Goal: Task Accomplishment & Management: Use online tool/utility

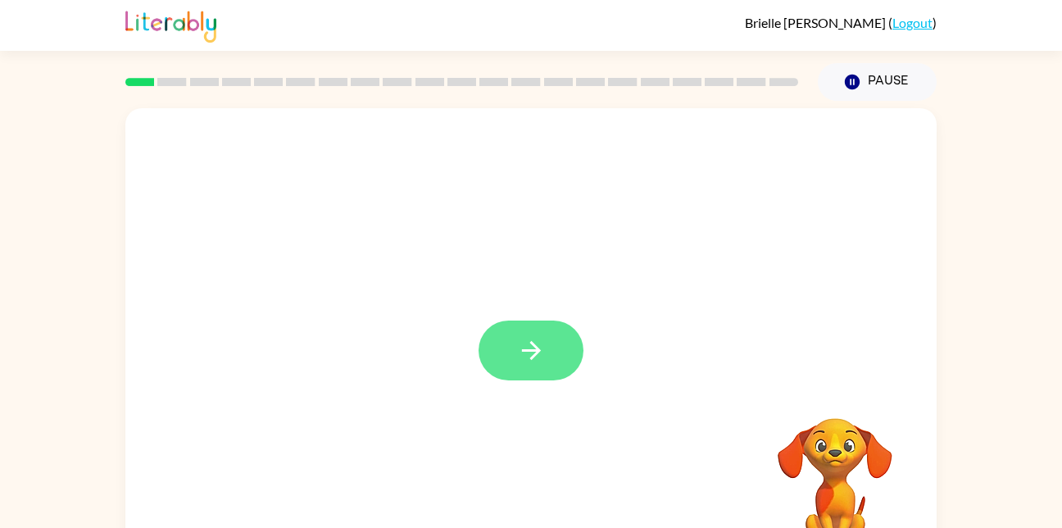
click at [560, 341] on button "button" at bounding box center [531, 350] width 105 height 60
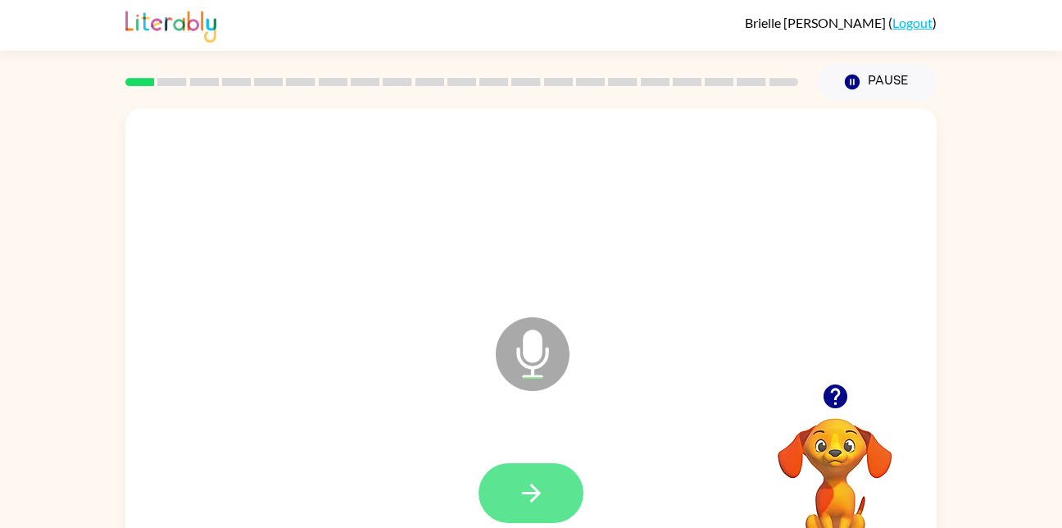
click at [541, 503] on icon "button" at bounding box center [531, 493] width 29 height 29
click at [547, 518] on button "button" at bounding box center [531, 493] width 105 height 60
click at [565, 477] on button "button" at bounding box center [531, 493] width 105 height 60
click at [567, 445] on div at bounding box center [531, 493] width 778 height 134
click at [563, 495] on button "button" at bounding box center [531, 493] width 105 height 60
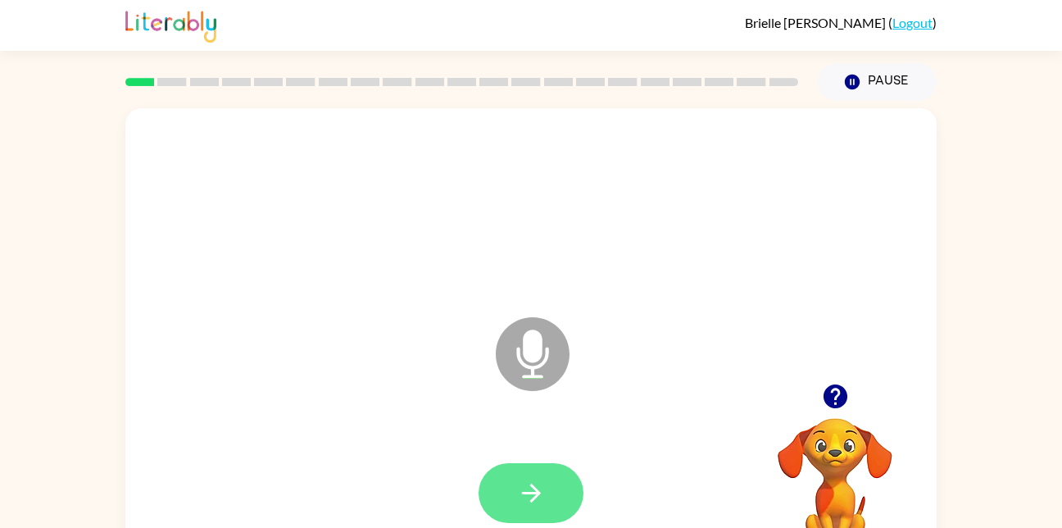
click at [567, 498] on button "button" at bounding box center [531, 493] width 105 height 60
click at [551, 514] on button "button" at bounding box center [531, 493] width 105 height 60
click at [536, 503] on icon "button" at bounding box center [531, 493] width 29 height 29
click at [542, 474] on button "button" at bounding box center [531, 493] width 105 height 60
click at [535, 517] on button "button" at bounding box center [531, 493] width 105 height 60
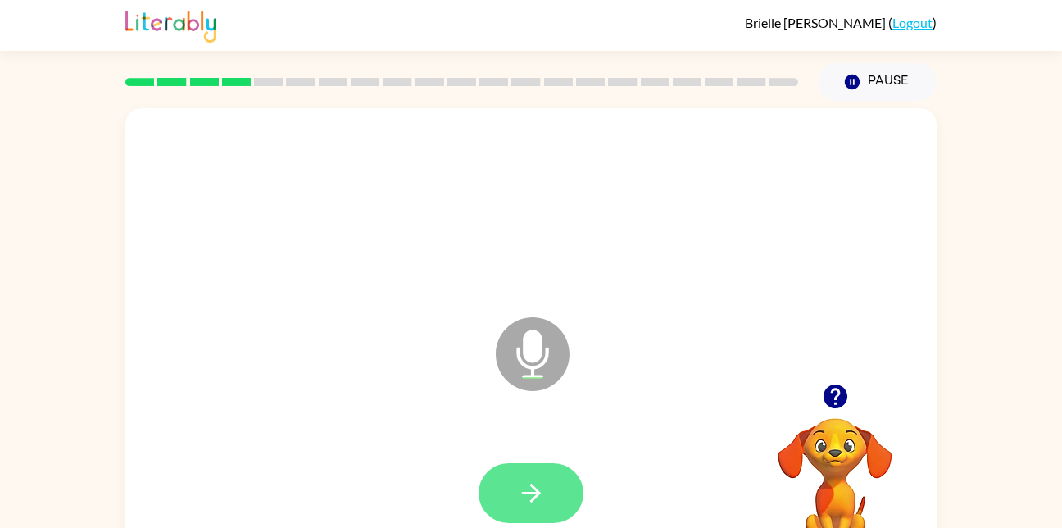
click at [561, 485] on button "button" at bounding box center [531, 493] width 105 height 60
click at [573, 479] on button "button" at bounding box center [531, 493] width 105 height 60
click at [560, 499] on button "button" at bounding box center [531, 493] width 105 height 60
click at [556, 473] on button "button" at bounding box center [531, 493] width 105 height 60
click at [529, 492] on icon "button" at bounding box center [530, 492] width 19 height 19
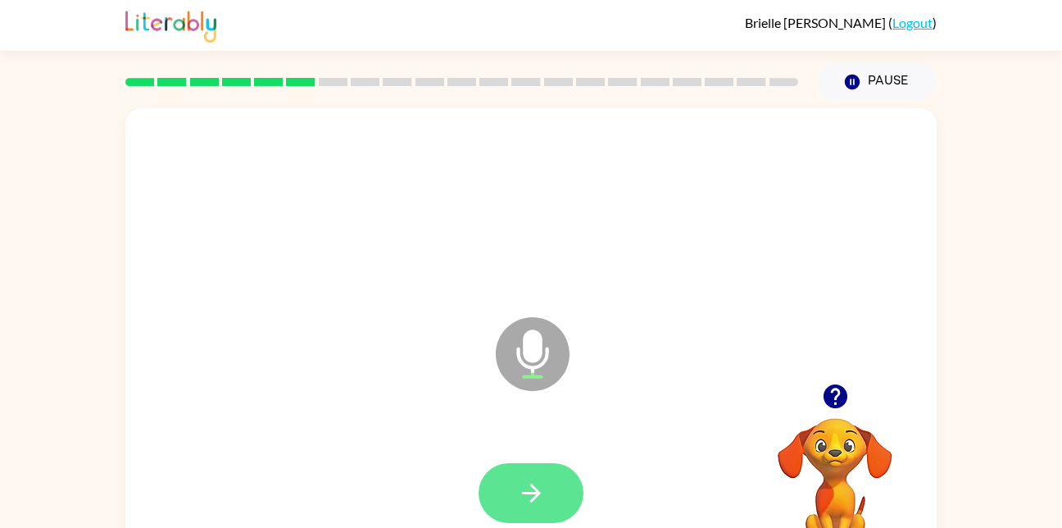
click at [547, 475] on button "button" at bounding box center [531, 493] width 105 height 60
click at [559, 489] on button "button" at bounding box center [531, 493] width 105 height 60
click at [534, 492] on icon "button" at bounding box center [530, 492] width 19 height 19
click at [537, 509] on button "button" at bounding box center [531, 493] width 105 height 60
click at [548, 516] on button "button" at bounding box center [531, 493] width 105 height 60
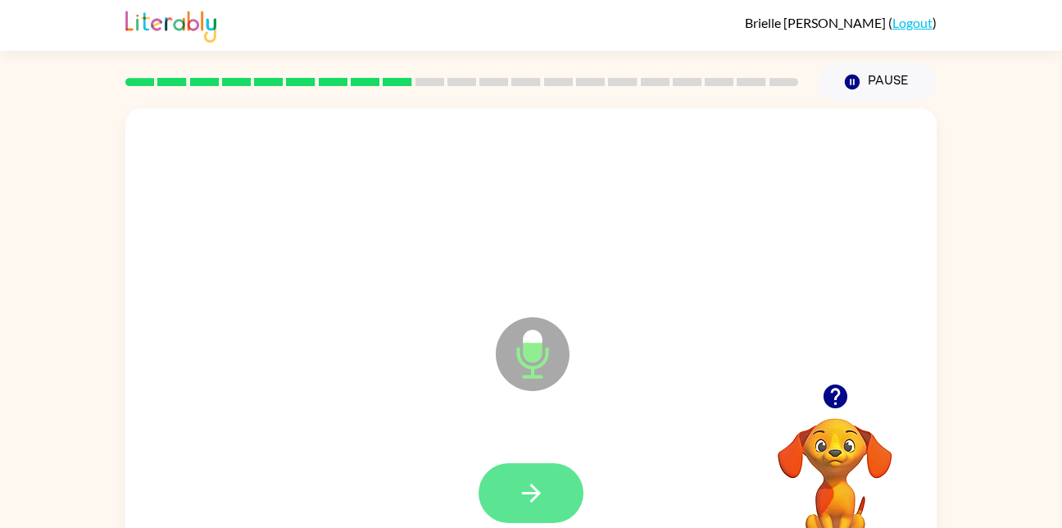
click at [543, 484] on icon "button" at bounding box center [531, 493] width 29 height 29
click at [515, 487] on button "button" at bounding box center [531, 493] width 105 height 60
click at [530, 506] on icon "button" at bounding box center [531, 493] width 29 height 29
click at [541, 491] on icon "button" at bounding box center [531, 493] width 29 height 29
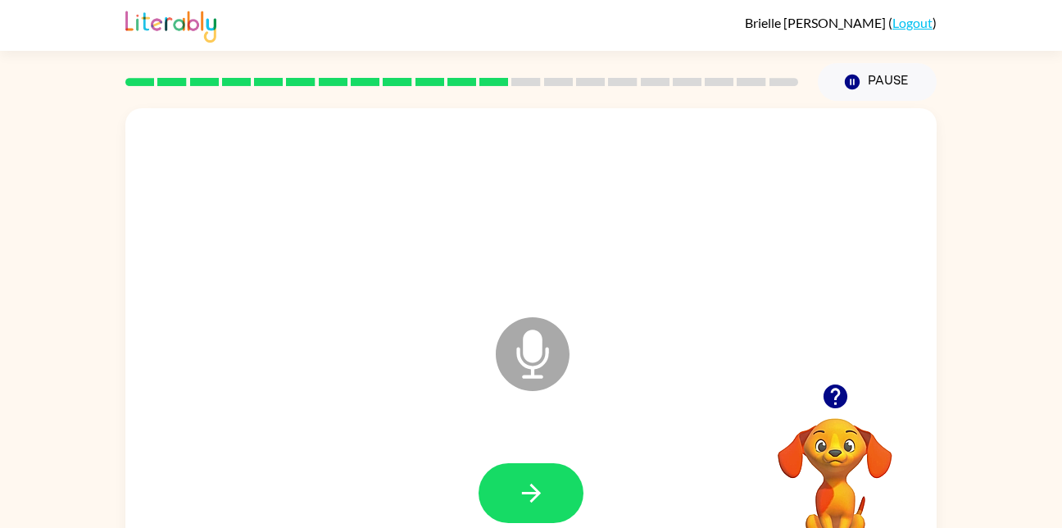
click at [783, 66] on div at bounding box center [462, 81] width 692 height 57
click at [545, 501] on icon "button" at bounding box center [531, 493] width 29 height 29
click at [530, 516] on button "button" at bounding box center [531, 493] width 105 height 60
click at [550, 507] on button "button" at bounding box center [531, 493] width 105 height 60
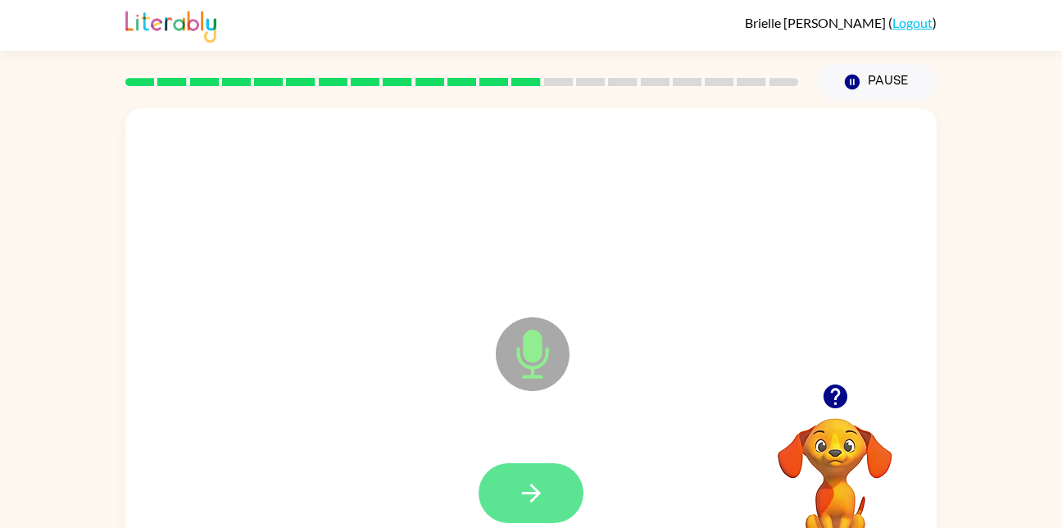
click at [540, 493] on icon "button" at bounding box center [530, 492] width 19 height 19
click at [537, 497] on icon "button" at bounding box center [530, 492] width 19 height 19
click at [557, 492] on button "button" at bounding box center [531, 493] width 105 height 60
click at [562, 497] on button "button" at bounding box center [531, 493] width 105 height 60
click at [538, 474] on button "button" at bounding box center [531, 493] width 105 height 60
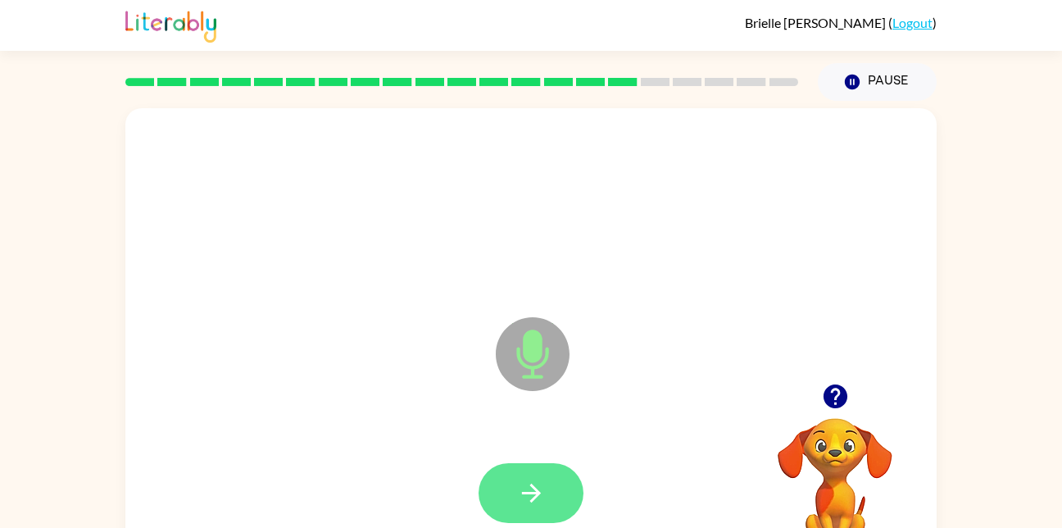
click at [542, 469] on button "button" at bounding box center [531, 493] width 105 height 60
click at [569, 492] on button "button" at bounding box center [531, 493] width 105 height 60
click at [548, 489] on button "button" at bounding box center [531, 493] width 105 height 60
click at [546, 485] on button "button" at bounding box center [531, 493] width 105 height 60
click at [544, 499] on icon "button" at bounding box center [531, 493] width 29 height 29
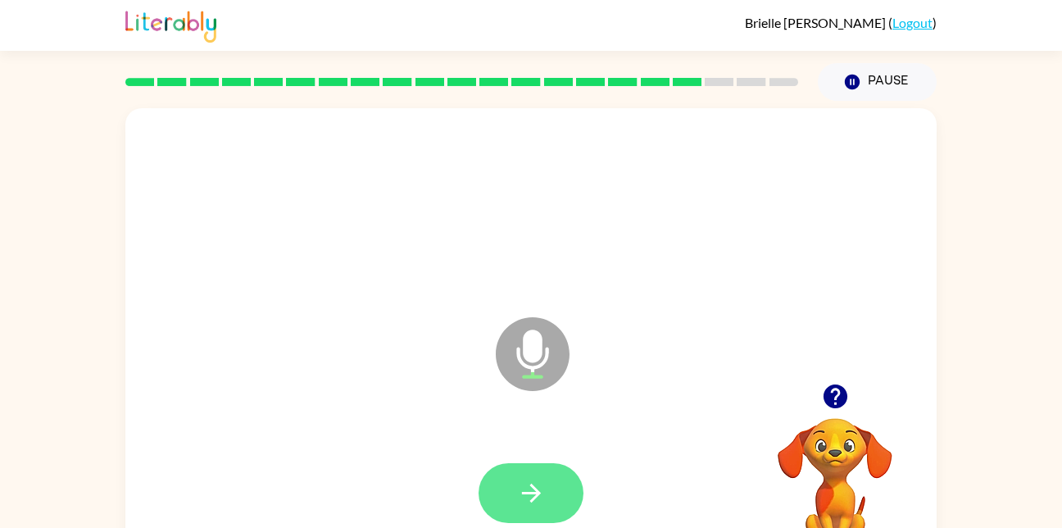
click at [568, 474] on button "button" at bounding box center [531, 493] width 105 height 60
click at [542, 488] on icon "button" at bounding box center [531, 493] width 29 height 29
click at [552, 505] on button "button" at bounding box center [531, 493] width 105 height 60
click at [540, 498] on icon "button" at bounding box center [531, 493] width 29 height 29
click at [565, 515] on button "button" at bounding box center [531, 493] width 105 height 60
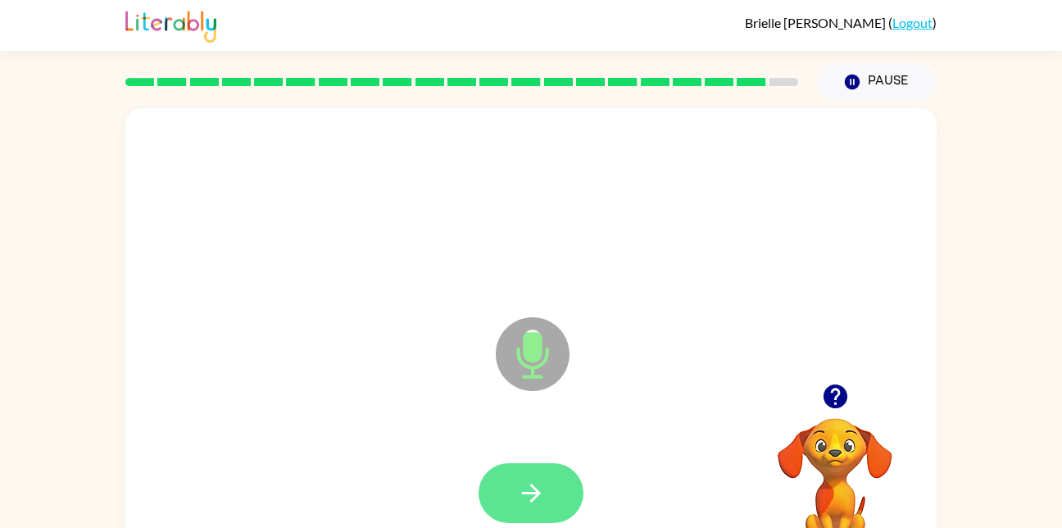
click at [542, 492] on icon "button" at bounding box center [531, 493] width 29 height 29
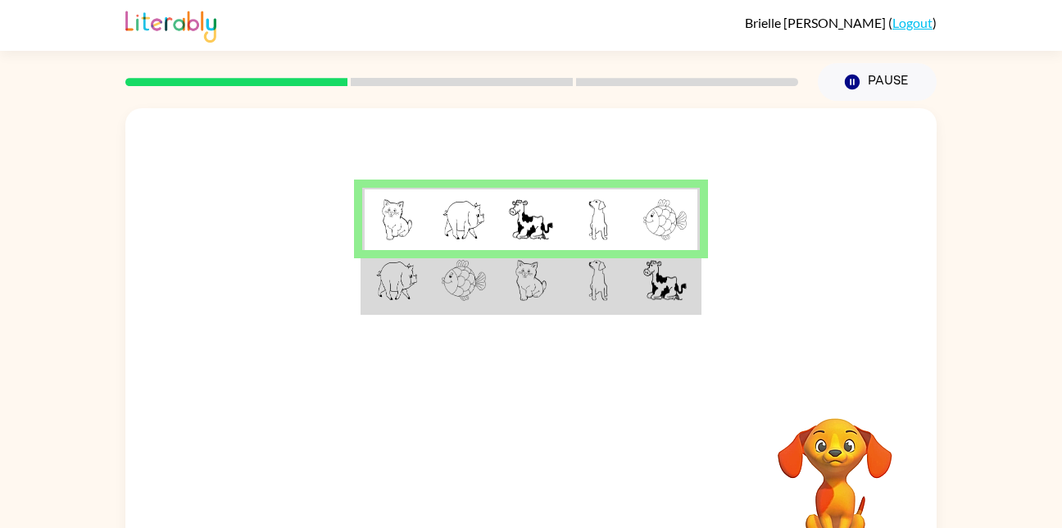
click at [683, 311] on td at bounding box center [665, 281] width 67 height 63
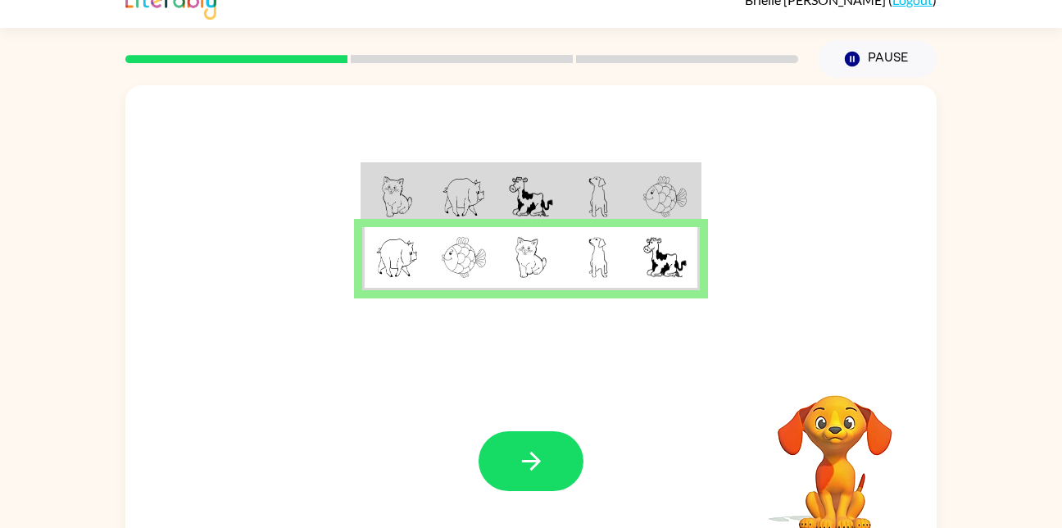
scroll to position [48, 0]
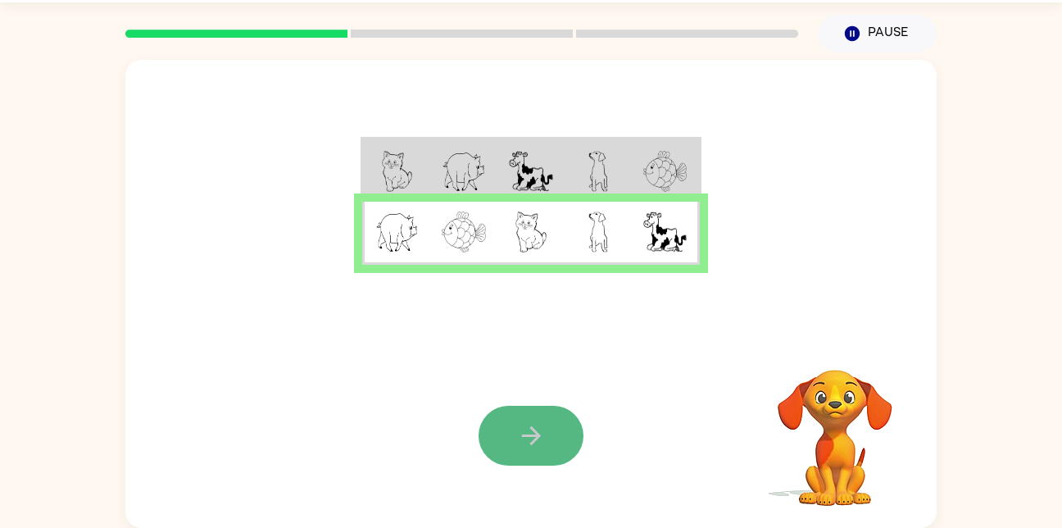
click at [520, 439] on icon "button" at bounding box center [531, 435] width 29 height 29
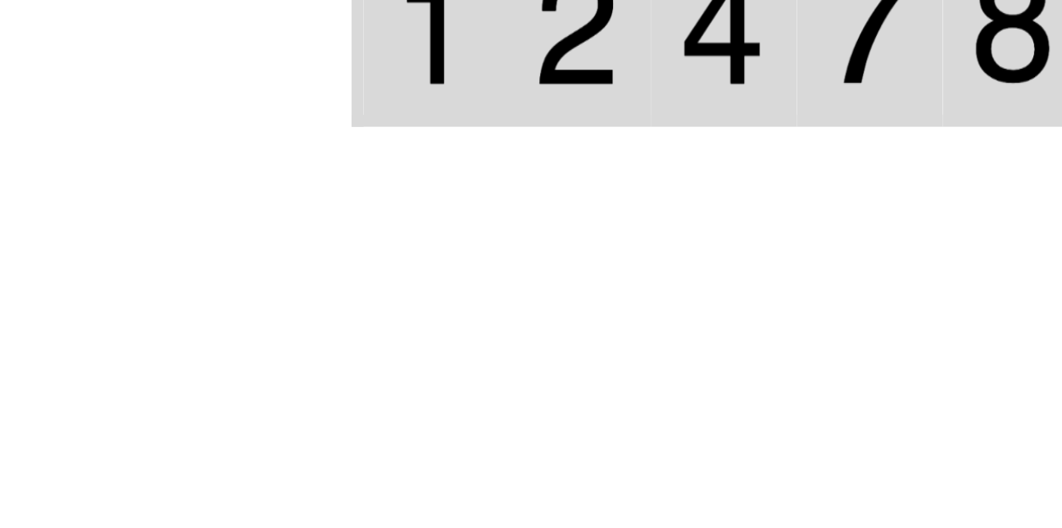
click at [298, 231] on div at bounding box center [530, 197] width 811 height 275
click at [290, 244] on div at bounding box center [530, 197] width 811 height 275
click at [306, 233] on div at bounding box center [530, 197] width 811 height 275
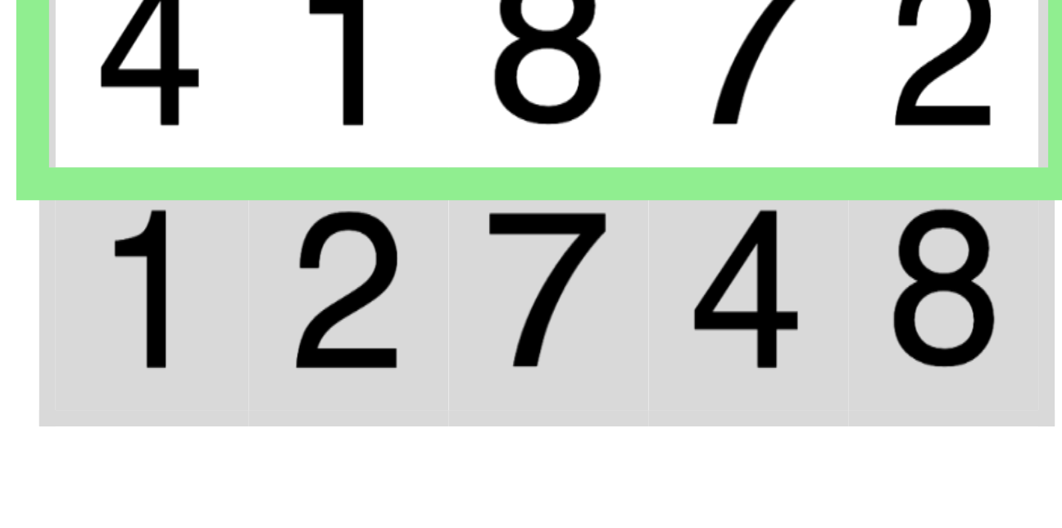
click at [585, 247] on img at bounding box center [580, 231] width 31 height 41
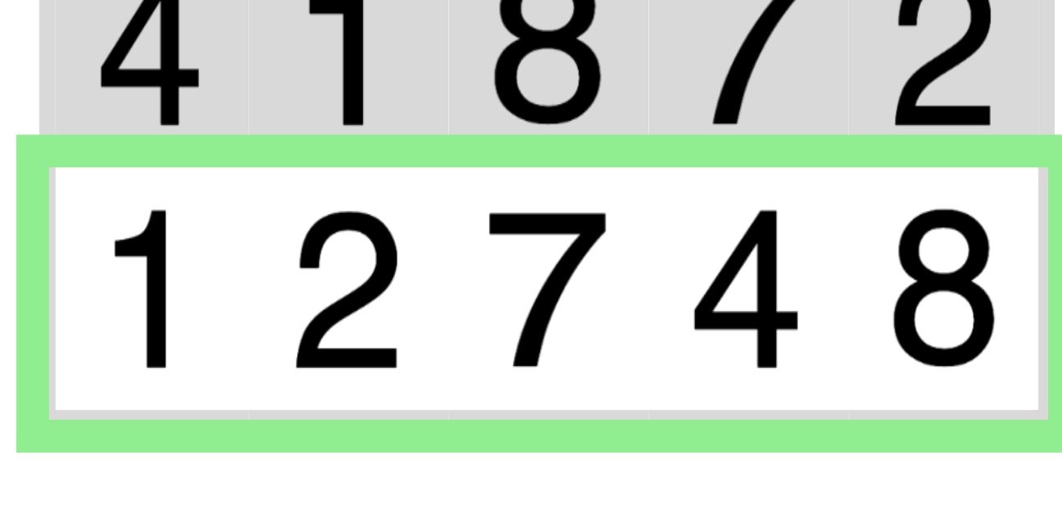
click at [622, 271] on div at bounding box center [530, 197] width 811 height 275
click at [632, 177] on img at bounding box center [629, 171] width 29 height 41
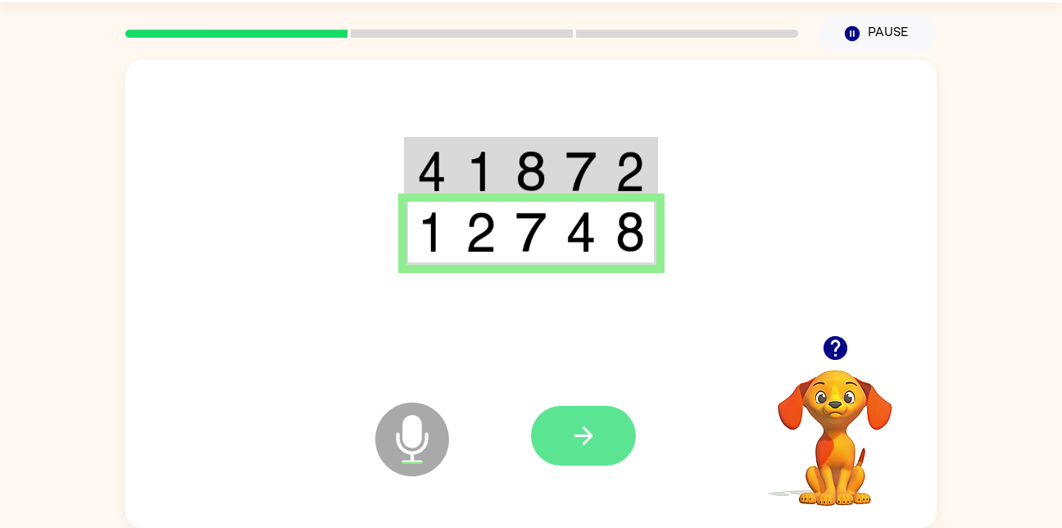
click at [615, 442] on button "button" at bounding box center [583, 436] width 105 height 60
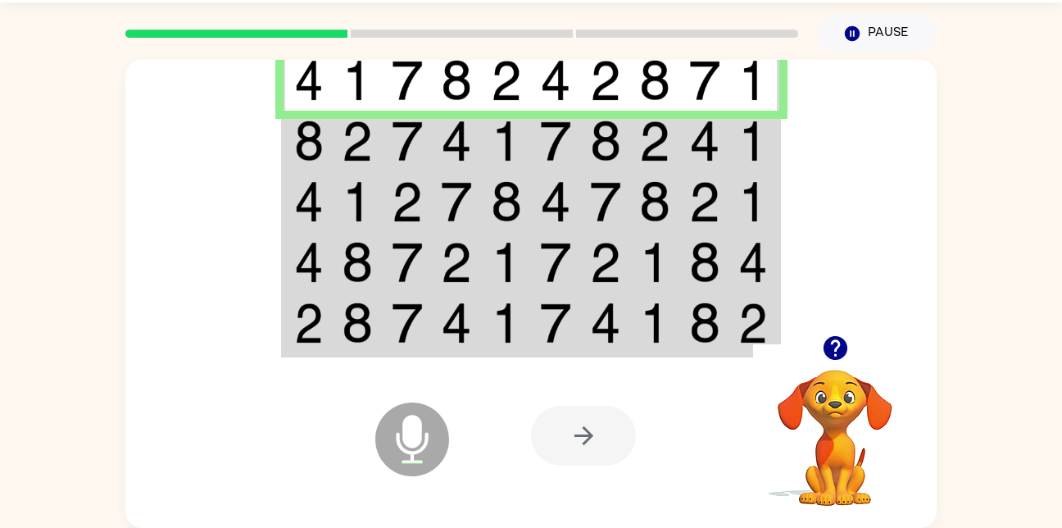
click at [737, 148] on td at bounding box center [754, 141] width 50 height 61
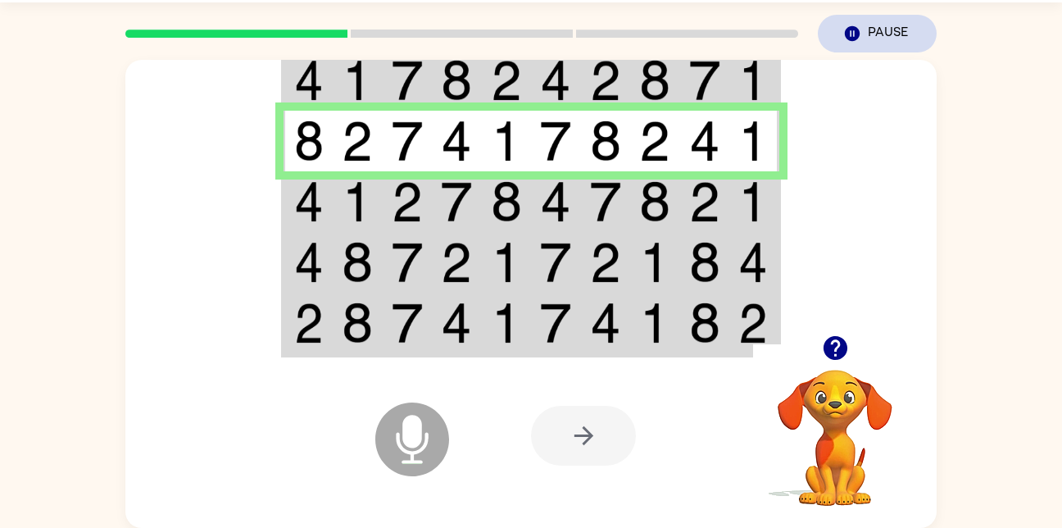
click at [877, 23] on button "Pause Pause" at bounding box center [877, 34] width 119 height 38
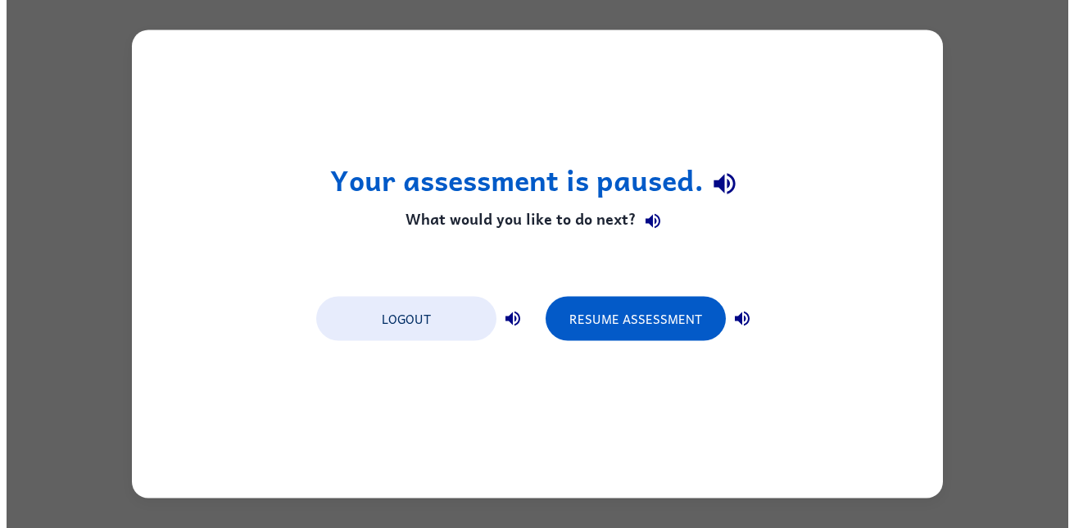
scroll to position [0, 0]
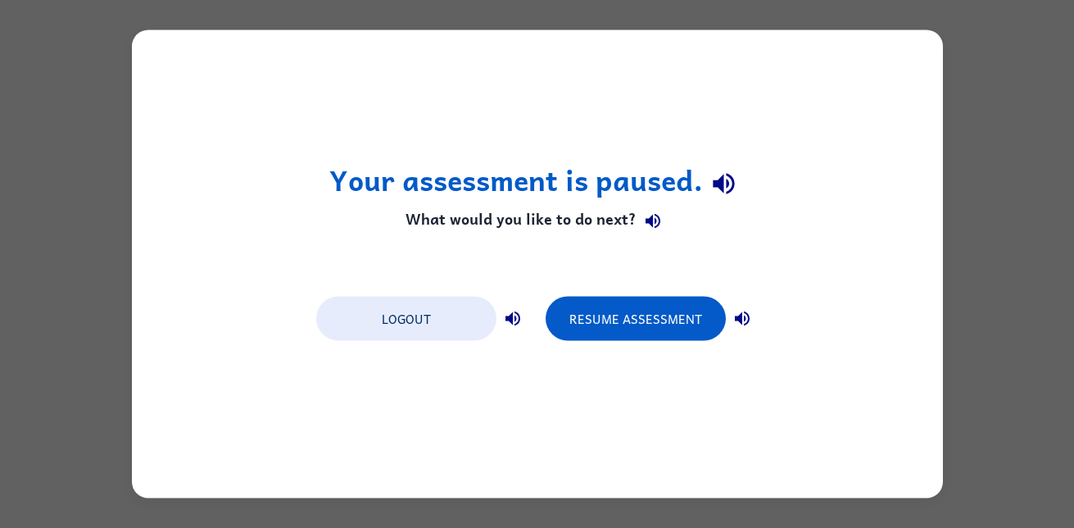
click at [854, 30] on div "Your assessment is paused. What would you like to do next? Logout Resume Assess…" at bounding box center [537, 264] width 811 height 468
click at [434, 303] on button "Logout" at bounding box center [406, 319] width 180 height 44
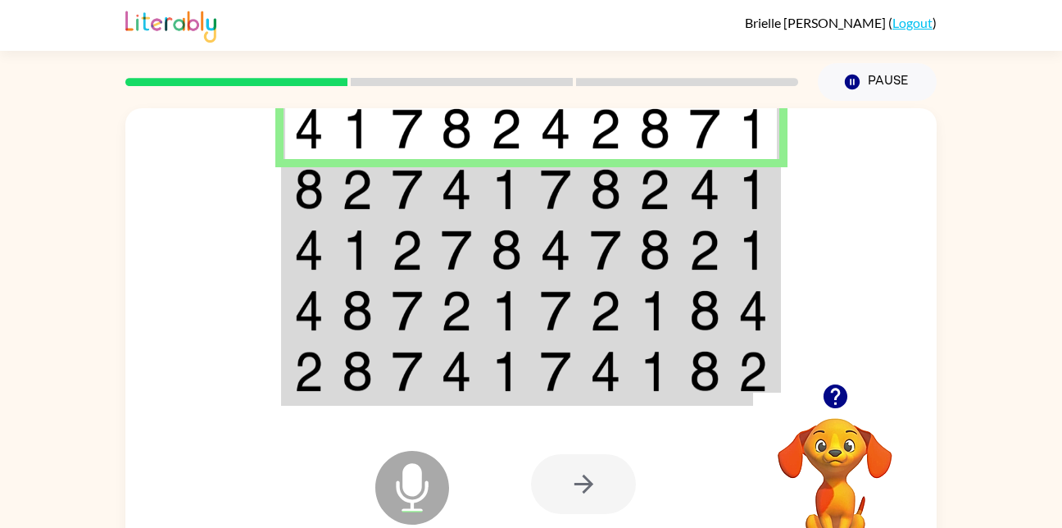
click at [661, 195] on img at bounding box center [654, 189] width 31 height 41
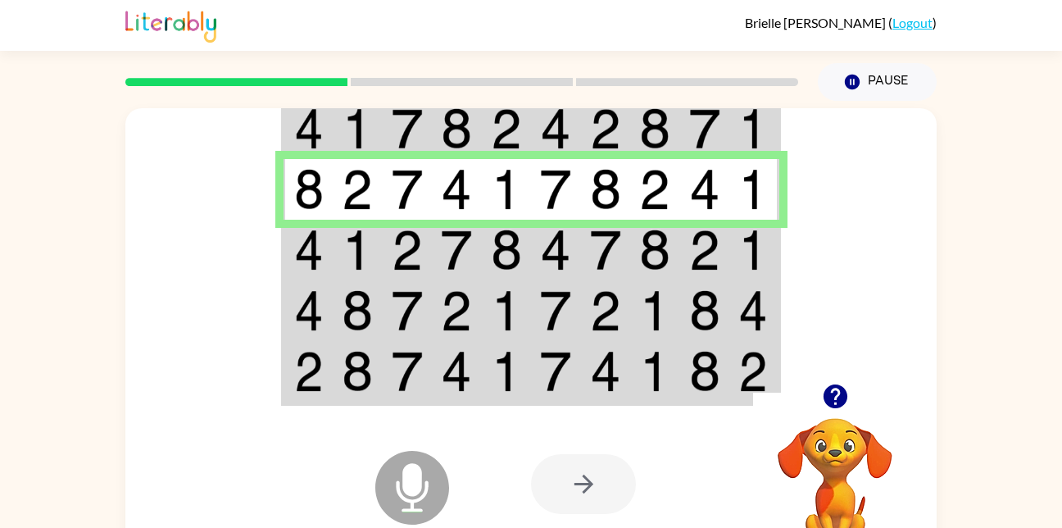
click at [736, 256] on td at bounding box center [754, 250] width 50 height 61
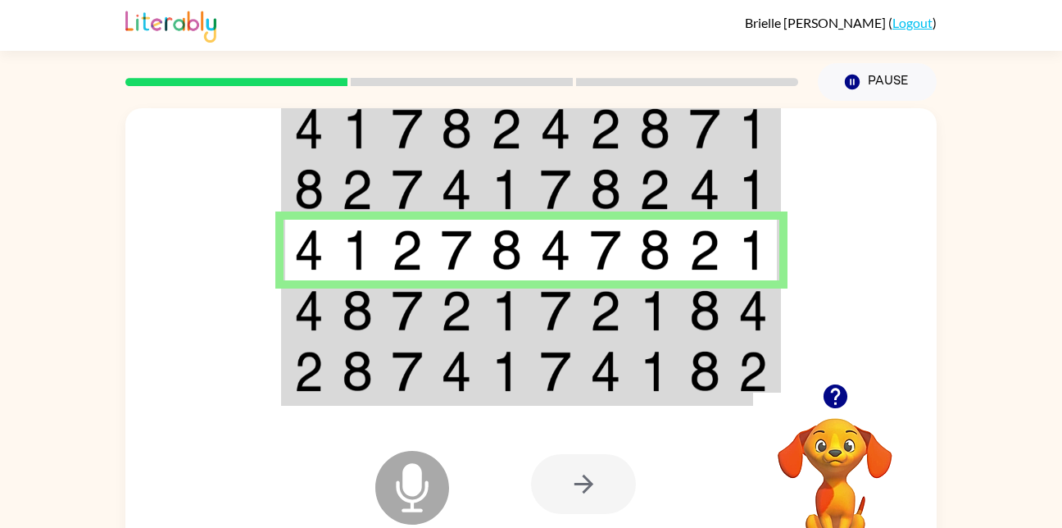
click at [716, 307] on img at bounding box center [704, 310] width 31 height 41
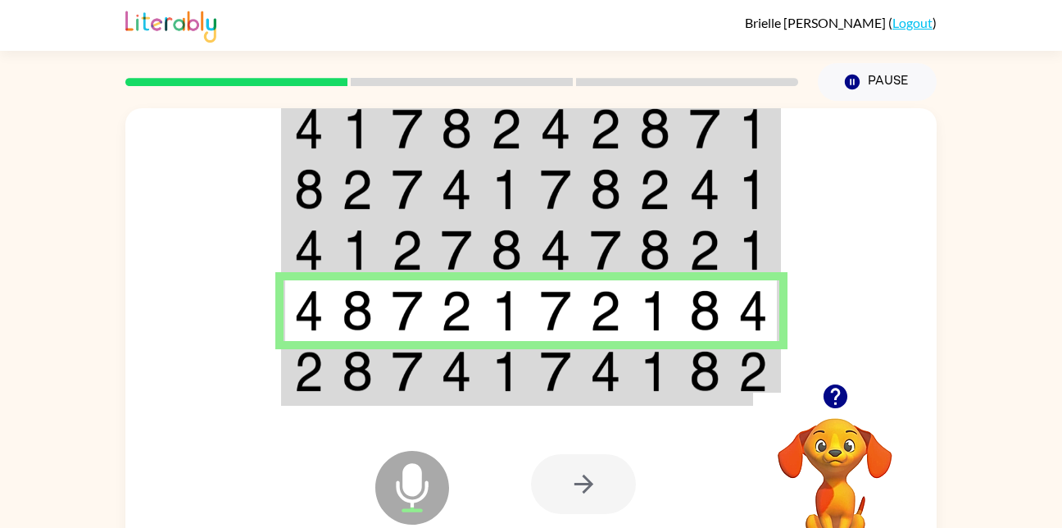
click at [744, 403] on div at bounding box center [652, 484] width 242 height 184
click at [772, 373] on td at bounding box center [754, 372] width 50 height 63
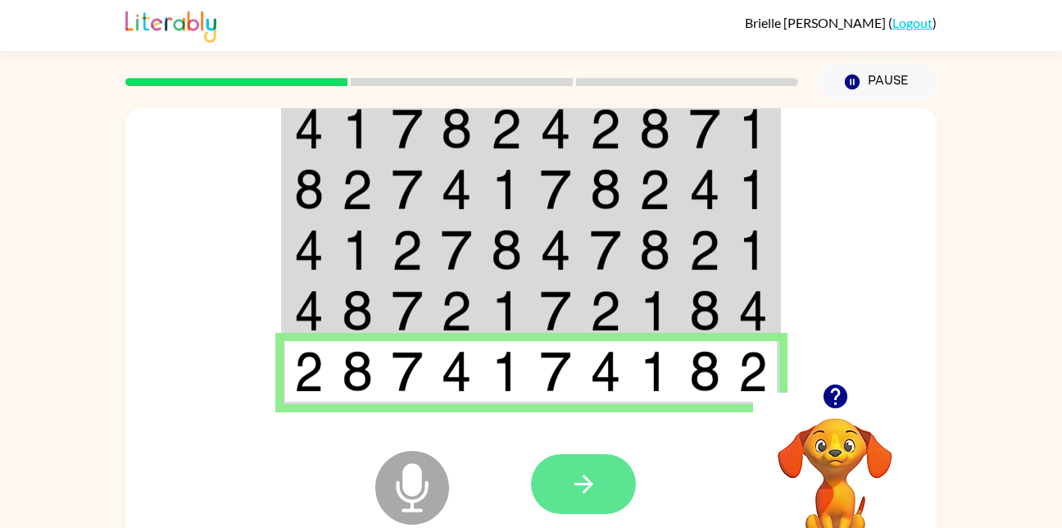
click at [631, 475] on button "button" at bounding box center [583, 484] width 105 height 60
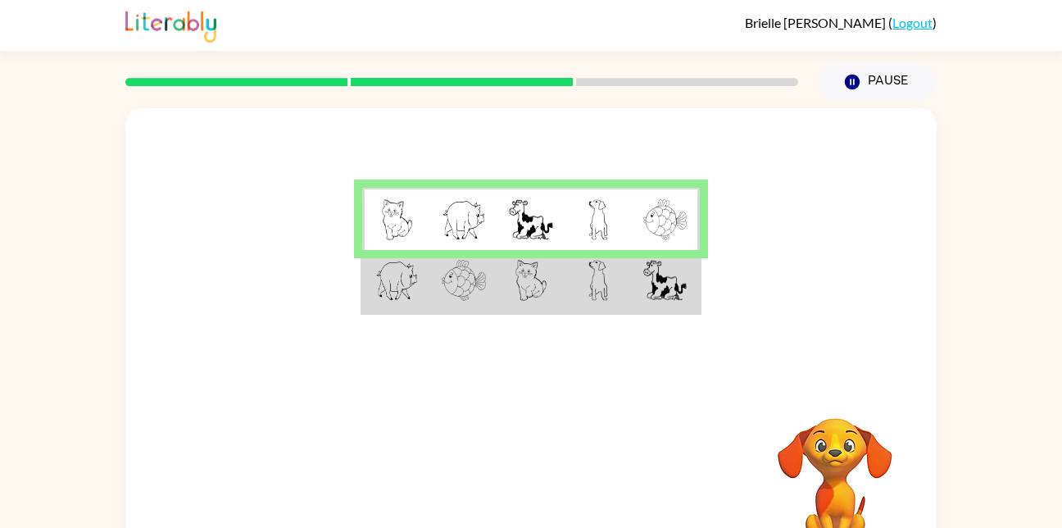
click at [684, 297] on img at bounding box center [664, 280] width 43 height 41
click at [671, 283] on img at bounding box center [664, 280] width 43 height 41
click at [647, 294] on img at bounding box center [664, 280] width 43 height 41
click at [646, 300] on img at bounding box center [664, 280] width 43 height 41
click at [640, 285] on td at bounding box center [665, 281] width 67 height 63
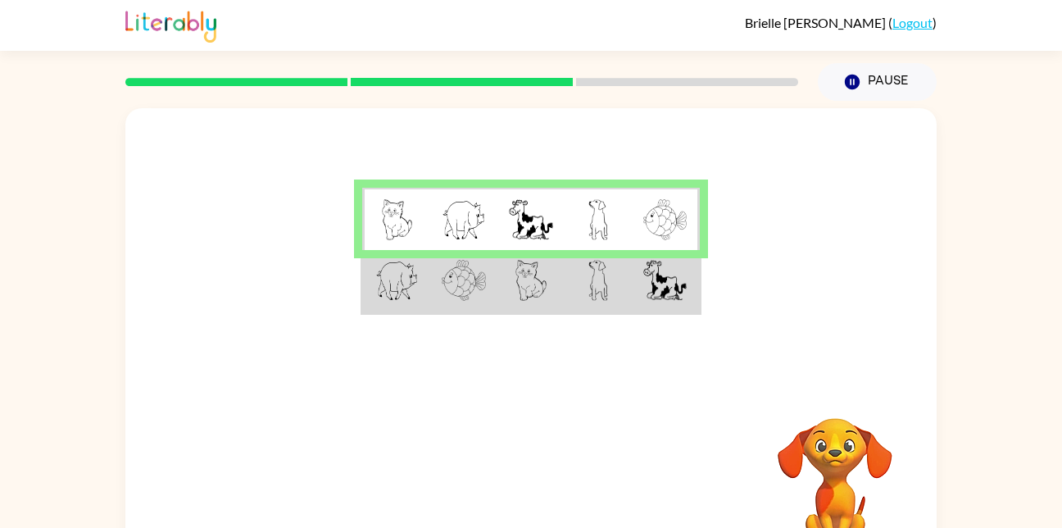
click at [633, 306] on td at bounding box center [665, 281] width 67 height 63
click at [632, 303] on td at bounding box center [665, 281] width 67 height 63
click at [624, 310] on td at bounding box center [598, 281] width 67 height 63
click at [632, 294] on td at bounding box center [665, 281] width 67 height 63
click at [641, 285] on td at bounding box center [665, 281] width 67 height 63
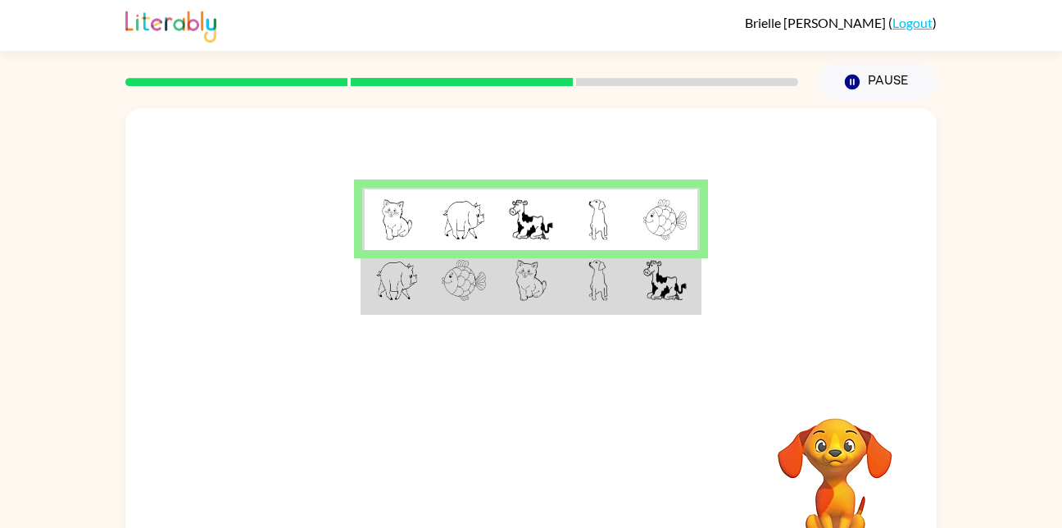
click at [645, 294] on img at bounding box center [664, 280] width 43 height 41
click at [649, 290] on img at bounding box center [664, 280] width 43 height 41
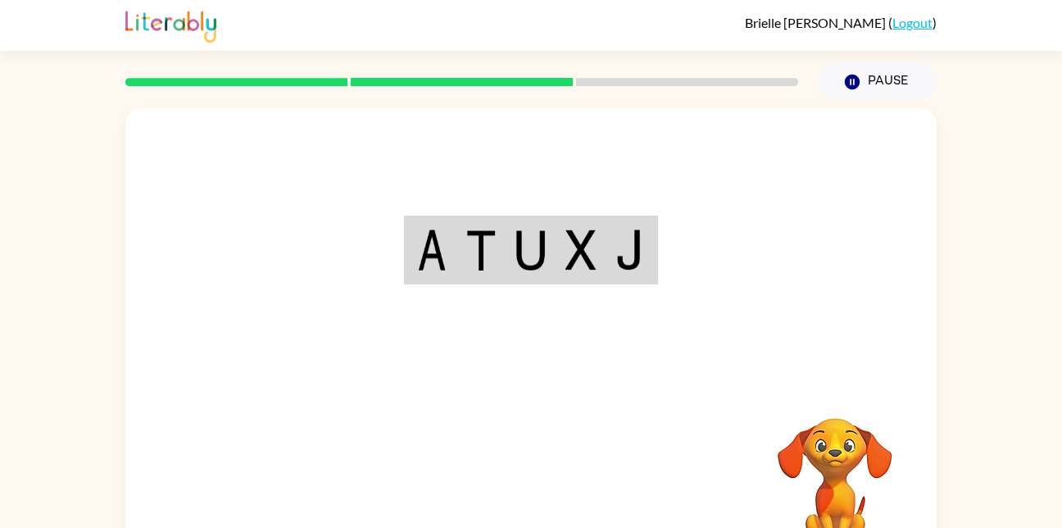
click at [553, 503] on div "Your browser must support playing .mp4 files to use Literably. Please try using…" at bounding box center [530, 342] width 811 height 468
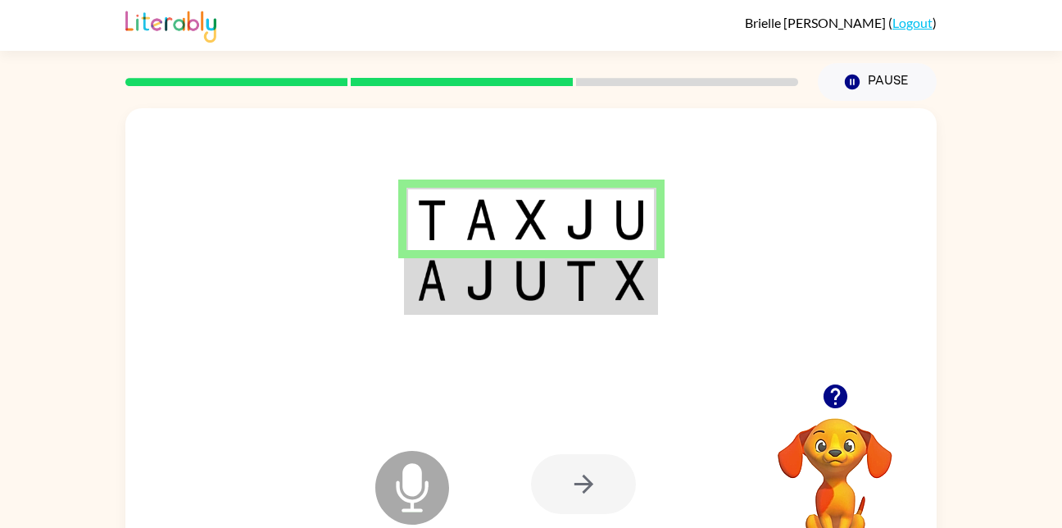
click at [655, 283] on td at bounding box center [631, 281] width 50 height 63
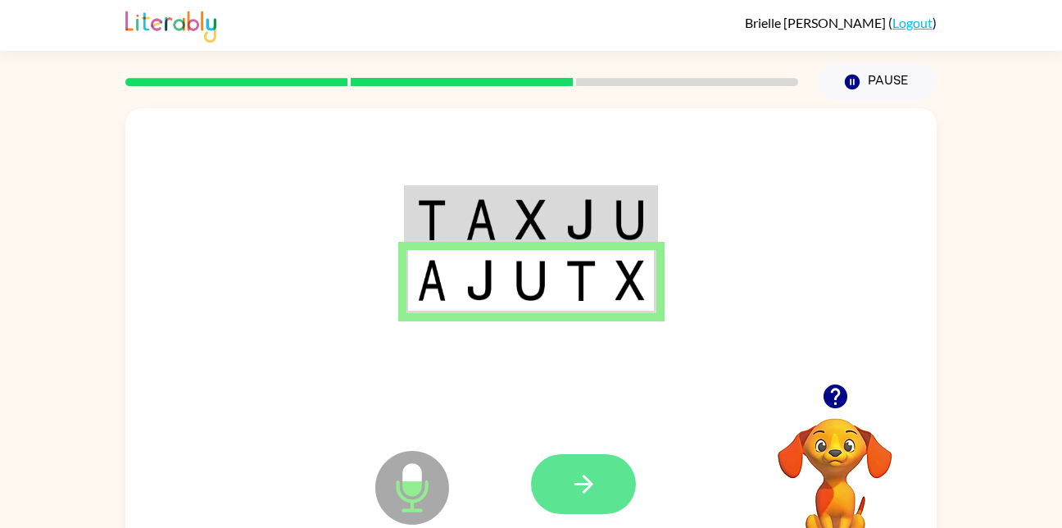
click at [582, 481] on icon "button" at bounding box center [583, 484] width 29 height 29
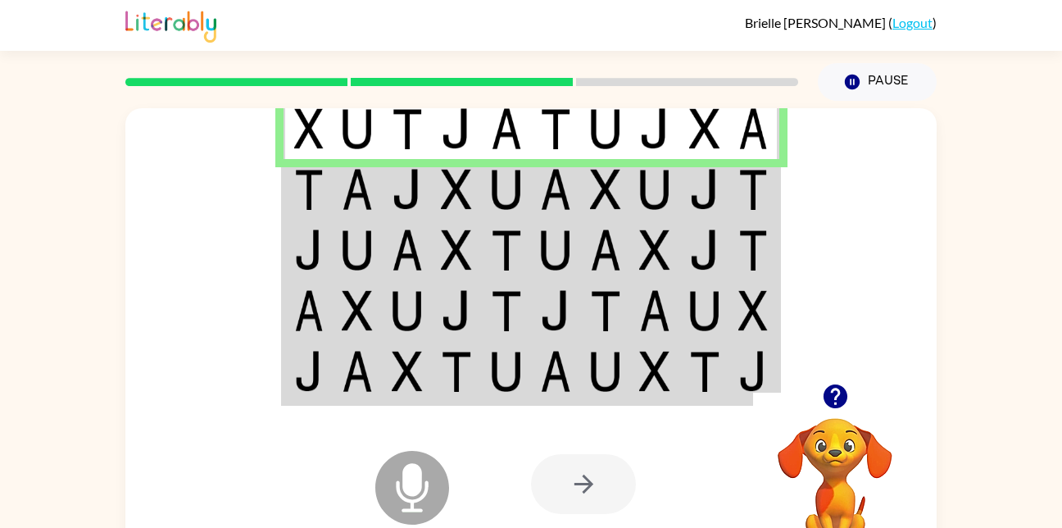
click at [705, 217] on td at bounding box center [705, 189] width 50 height 61
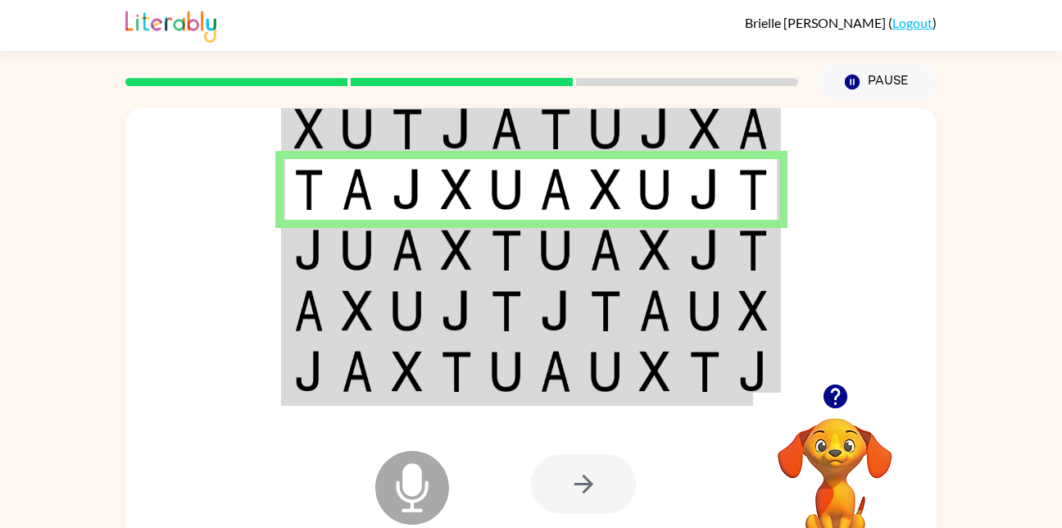
click at [751, 255] on img at bounding box center [752, 249] width 29 height 41
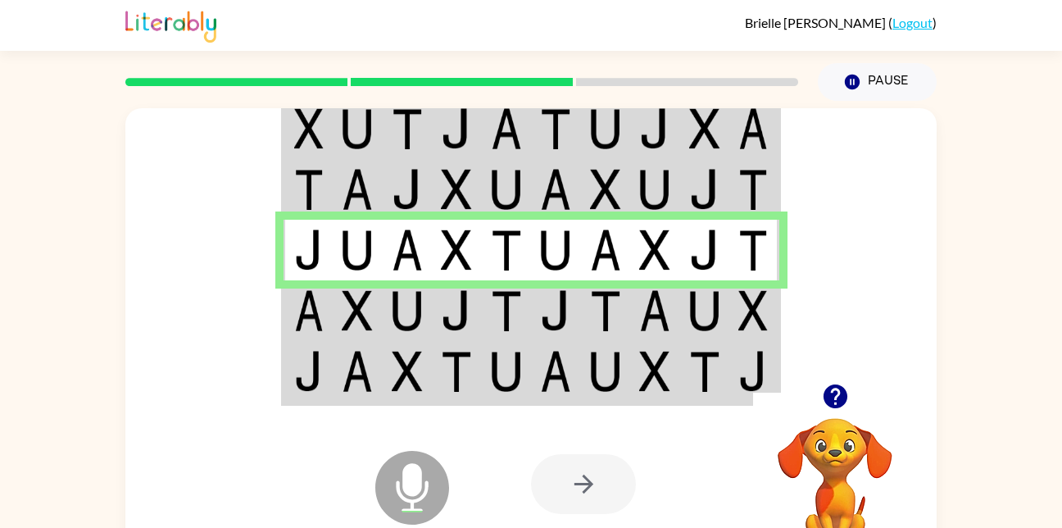
click at [747, 313] on img at bounding box center [752, 310] width 29 height 41
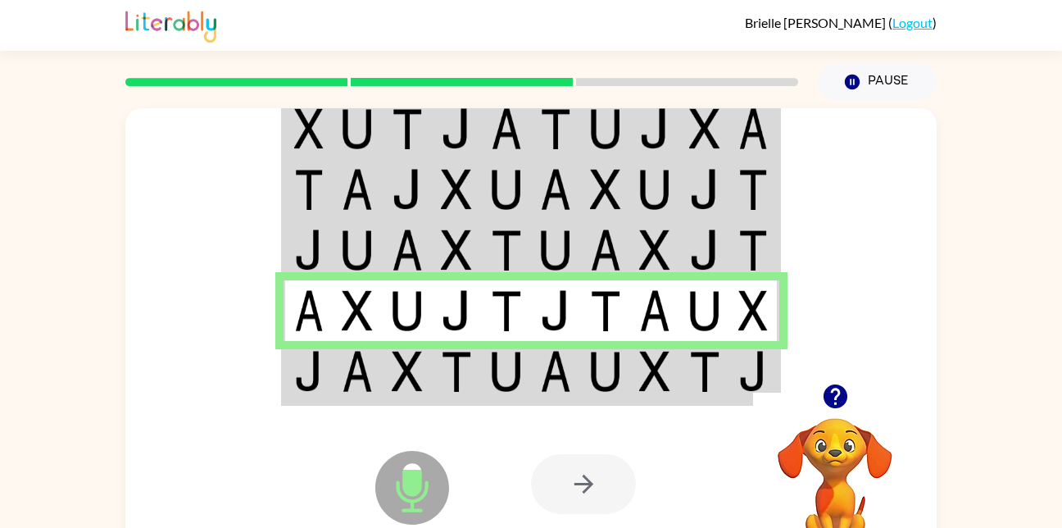
click at [762, 389] on div at bounding box center [835, 396] width 164 height 42
click at [732, 383] on td at bounding box center [754, 372] width 50 height 63
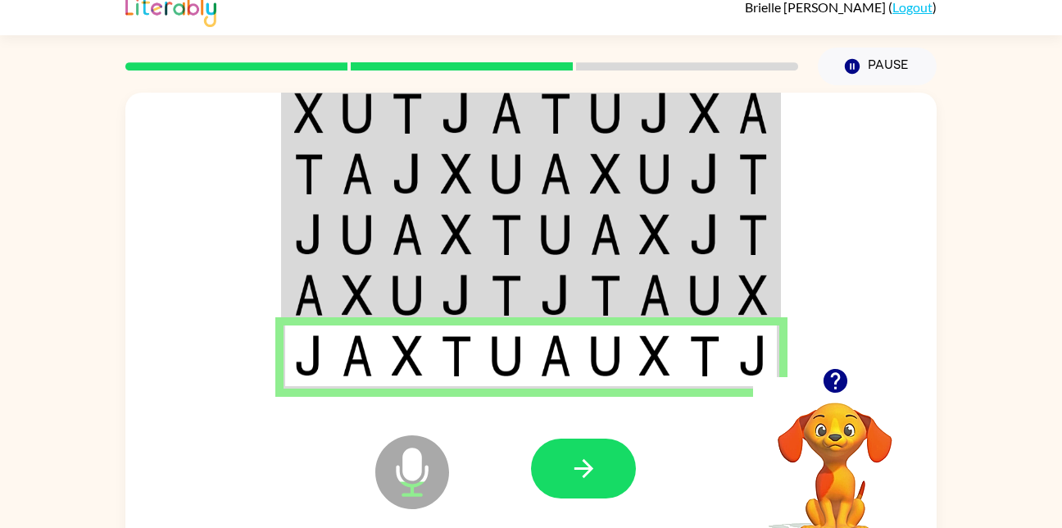
scroll to position [20, 0]
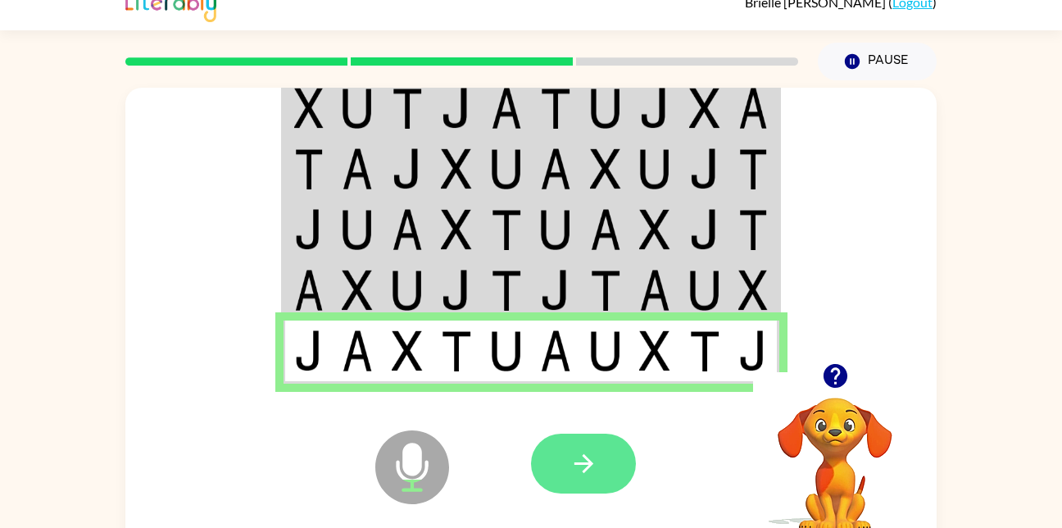
click at [578, 464] on icon "button" at bounding box center [583, 463] width 19 height 19
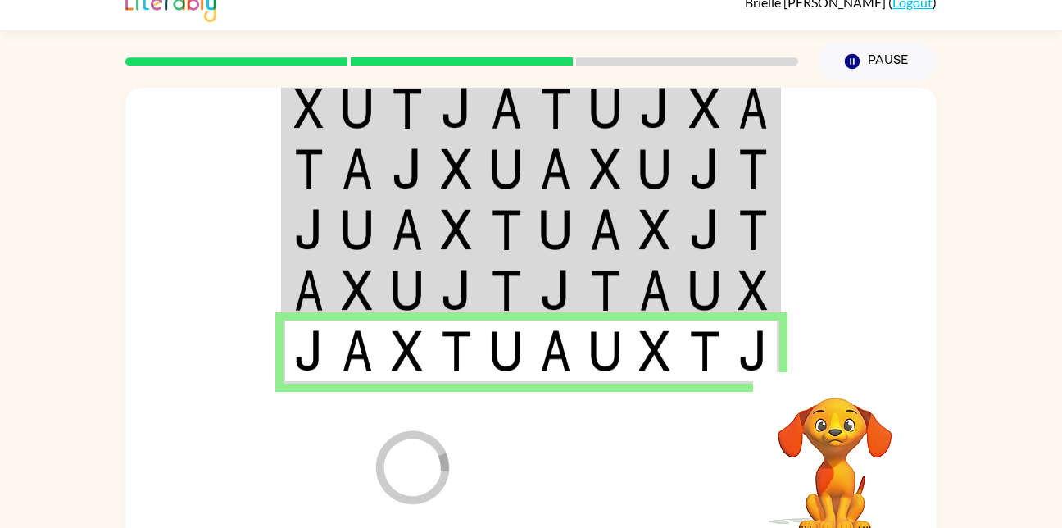
scroll to position [19, 0]
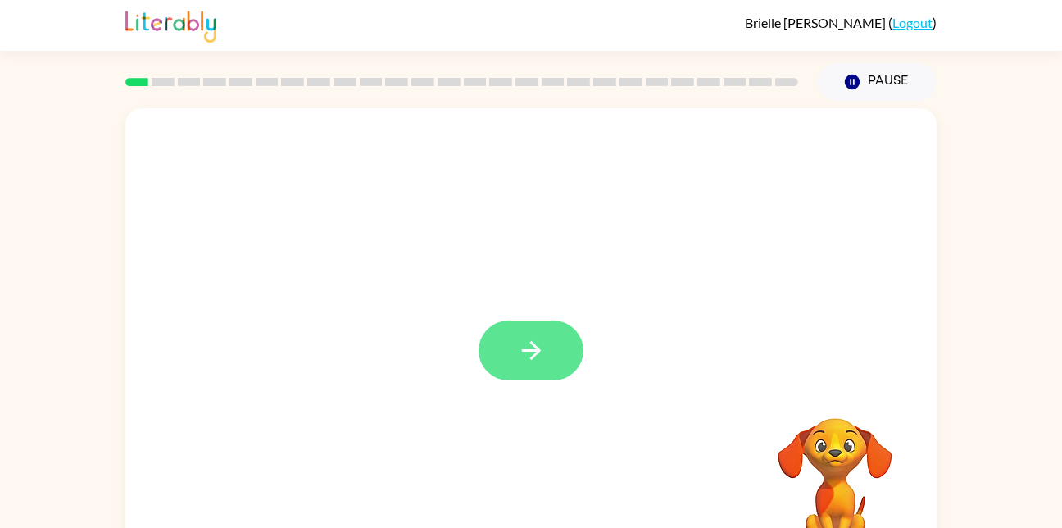
click at [545, 347] on icon "button" at bounding box center [531, 350] width 29 height 29
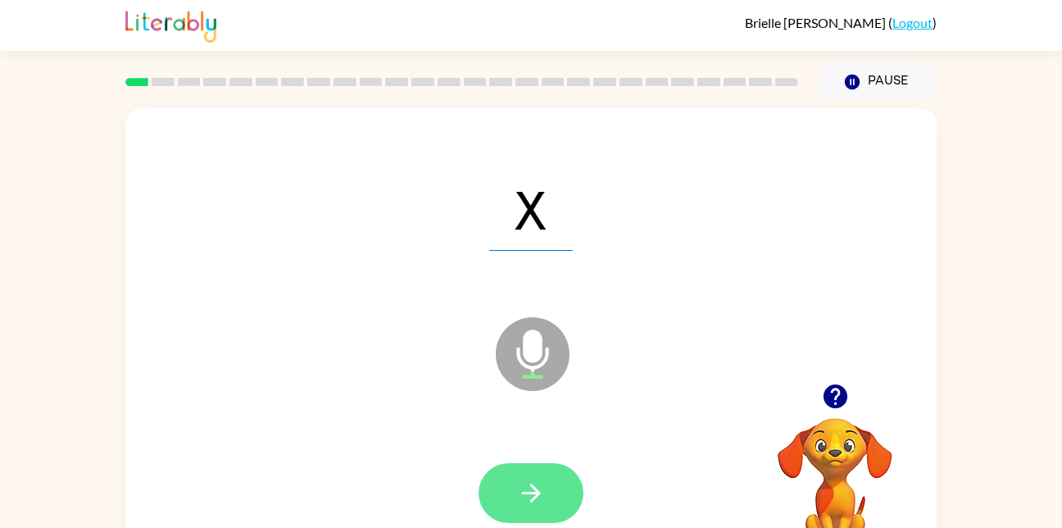
click at [532, 488] on icon "button" at bounding box center [531, 493] width 29 height 29
click at [486, 498] on button "button" at bounding box center [531, 493] width 105 height 60
click at [510, 477] on button "button" at bounding box center [531, 493] width 105 height 60
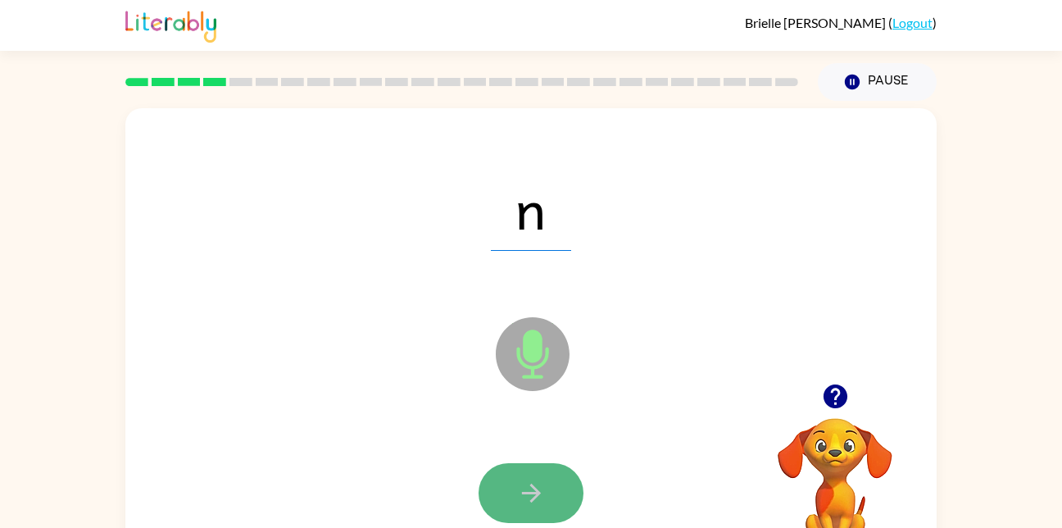
click at [541, 502] on icon "button" at bounding box center [531, 493] width 29 height 29
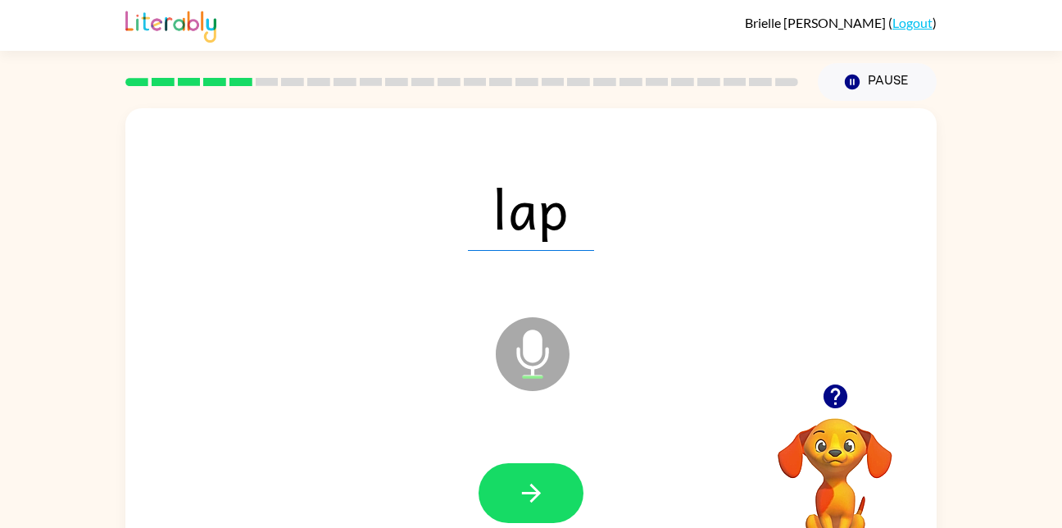
click at [525, 458] on div at bounding box center [531, 493] width 778 height 134
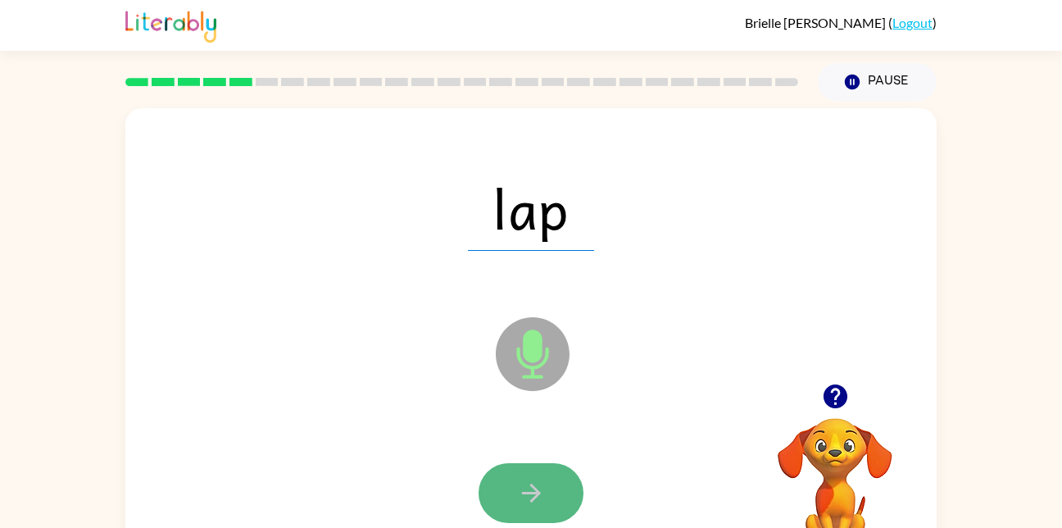
click at [524, 475] on button "button" at bounding box center [531, 493] width 105 height 60
click at [529, 463] on button "button" at bounding box center [531, 493] width 105 height 60
click at [528, 501] on icon "button" at bounding box center [531, 493] width 29 height 29
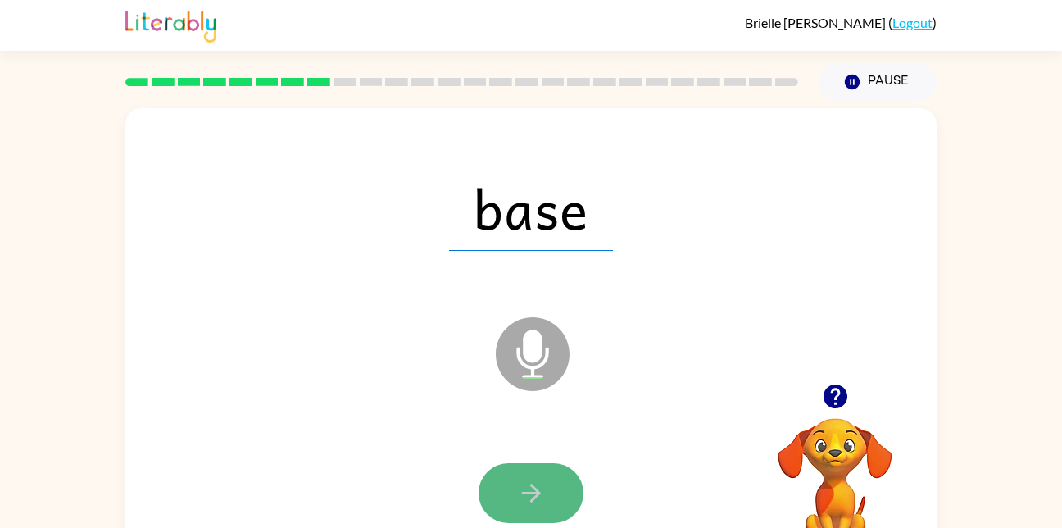
click at [527, 503] on icon "button" at bounding box center [531, 493] width 29 height 29
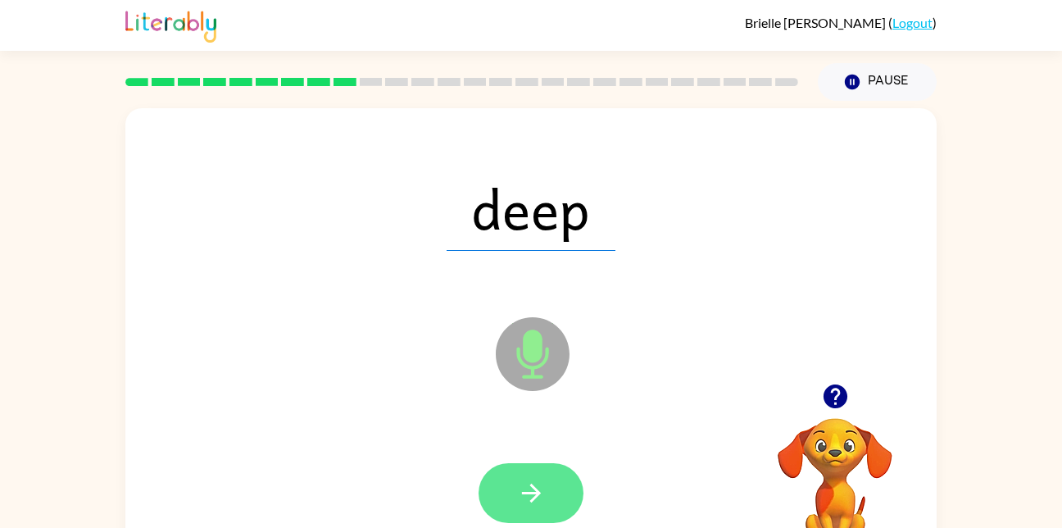
click at [537, 496] on icon "button" at bounding box center [530, 492] width 19 height 19
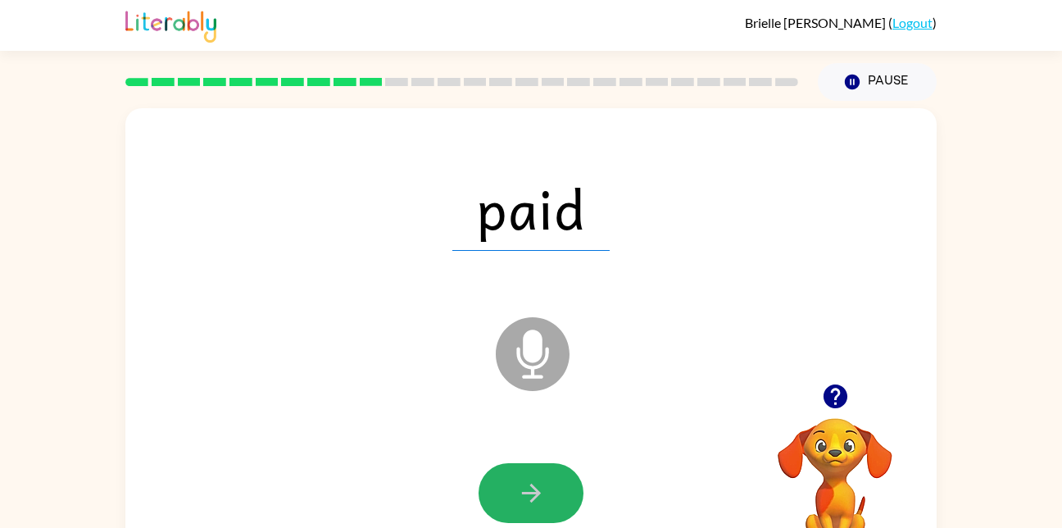
click at [537, 496] on icon "button" at bounding box center [530, 492] width 19 height 19
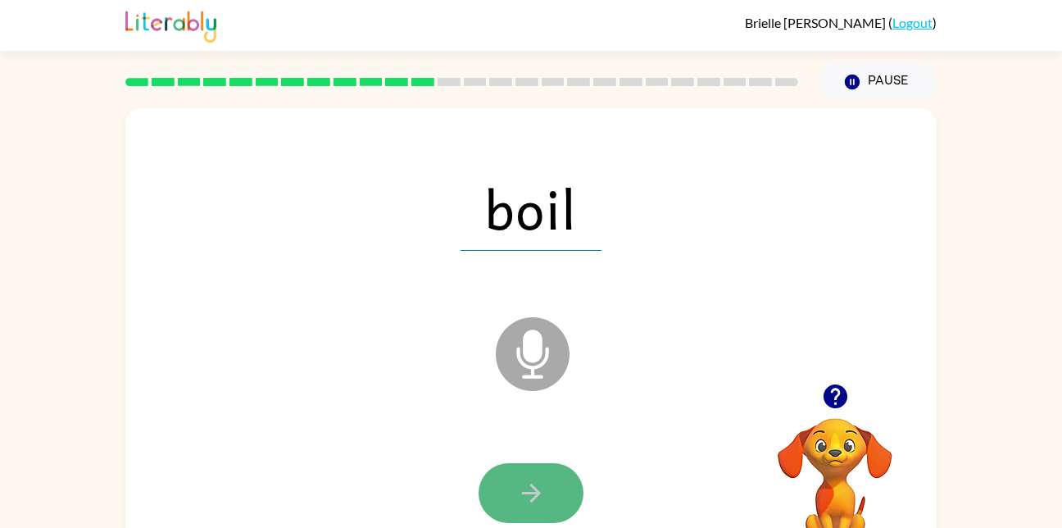
click at [526, 512] on button "button" at bounding box center [531, 493] width 105 height 60
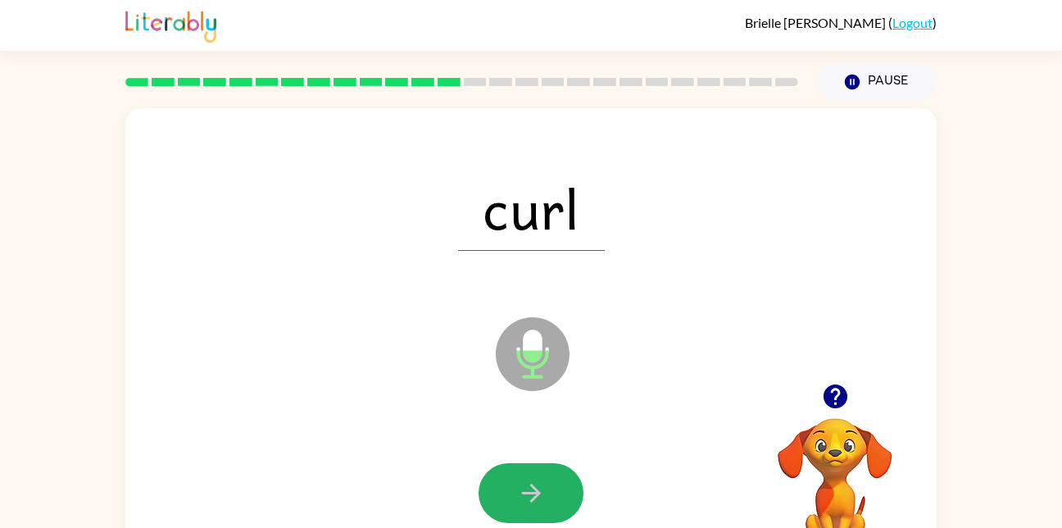
click at [526, 512] on button "button" at bounding box center [531, 493] width 105 height 60
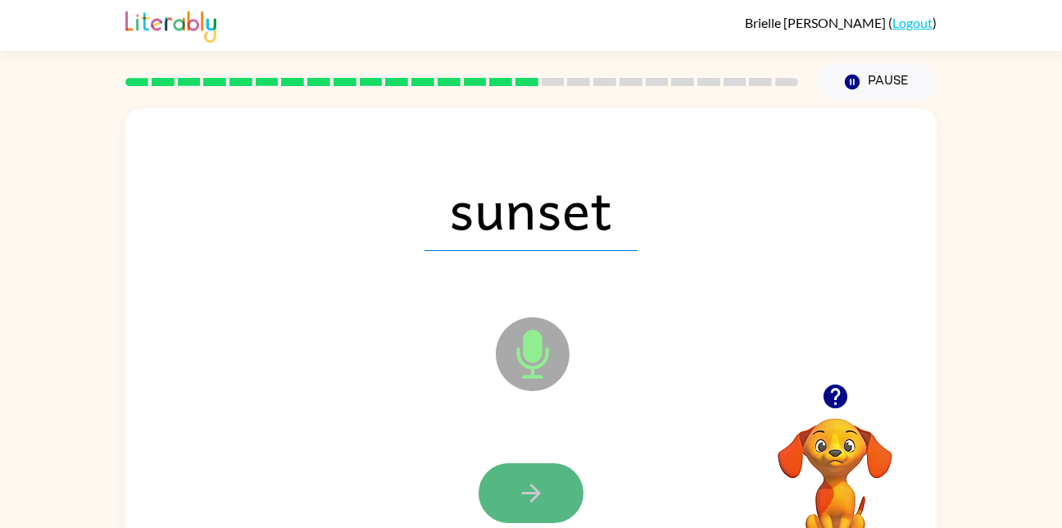
click at [510, 473] on button "button" at bounding box center [531, 493] width 105 height 60
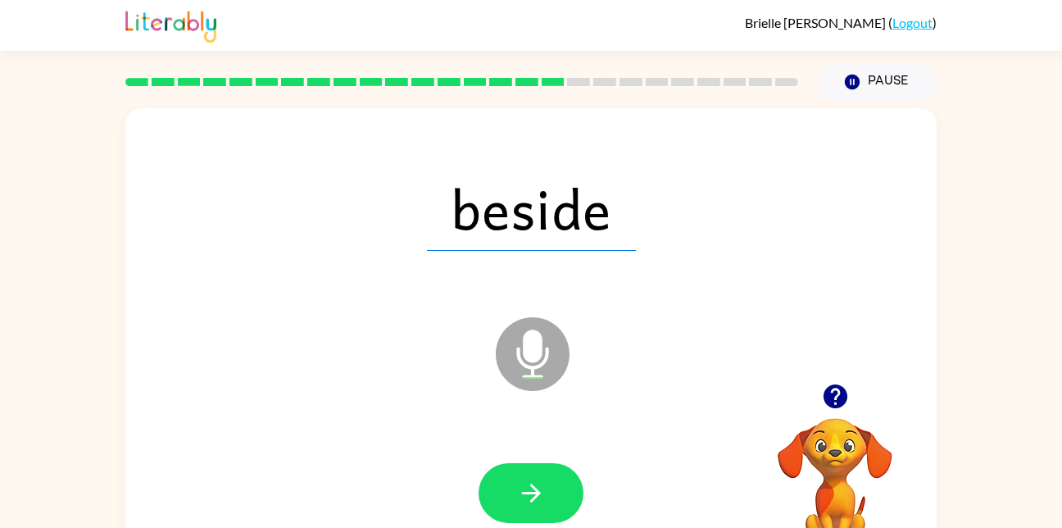
click at [510, 473] on button "button" at bounding box center [531, 493] width 105 height 60
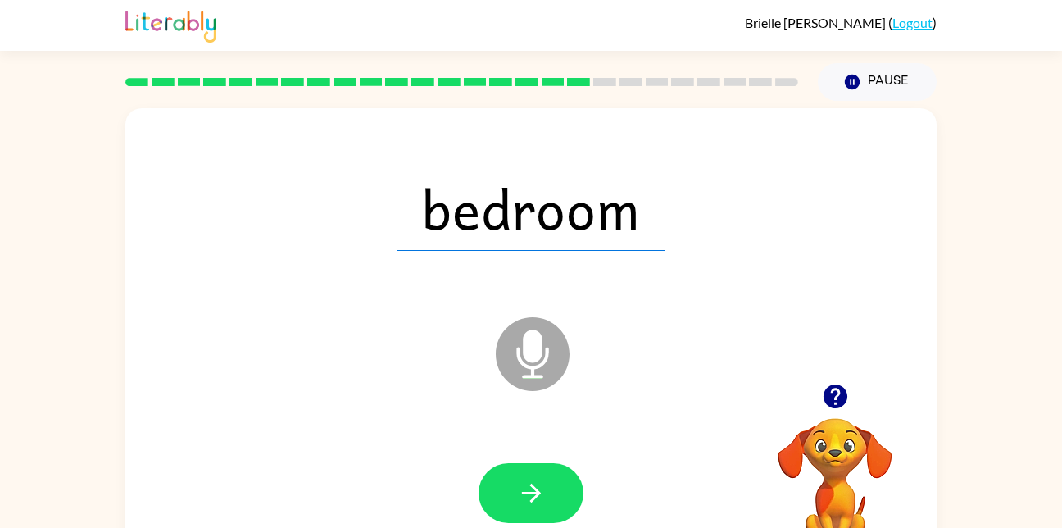
click at [510, 473] on button "button" at bounding box center [531, 493] width 105 height 60
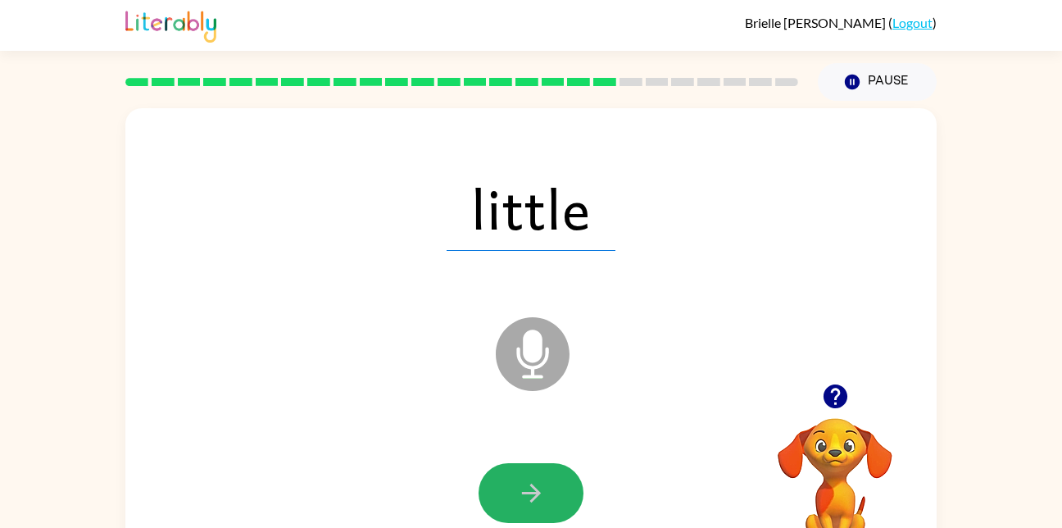
click at [510, 473] on button "button" at bounding box center [531, 493] width 105 height 60
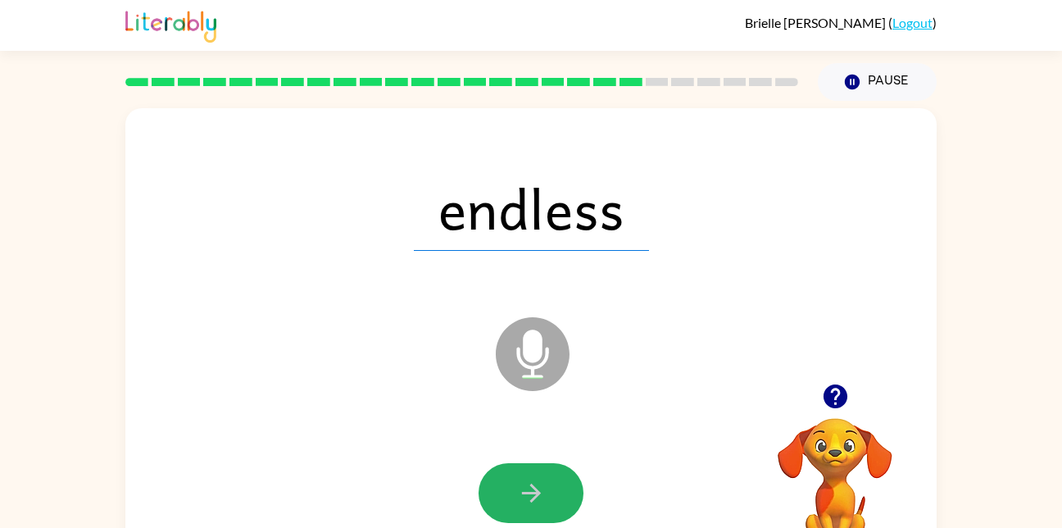
click at [510, 473] on button "button" at bounding box center [531, 493] width 105 height 60
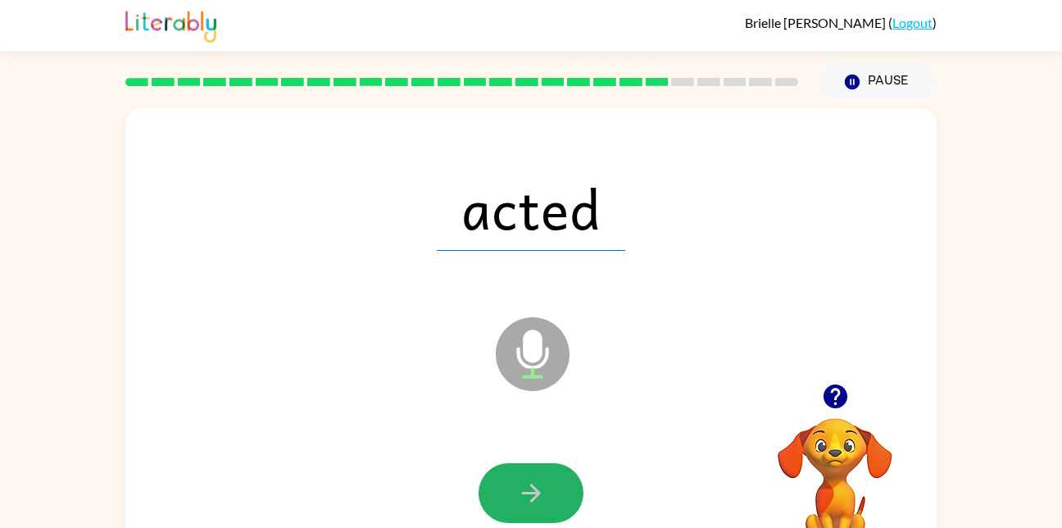
click at [510, 473] on button "button" at bounding box center [531, 493] width 105 height 60
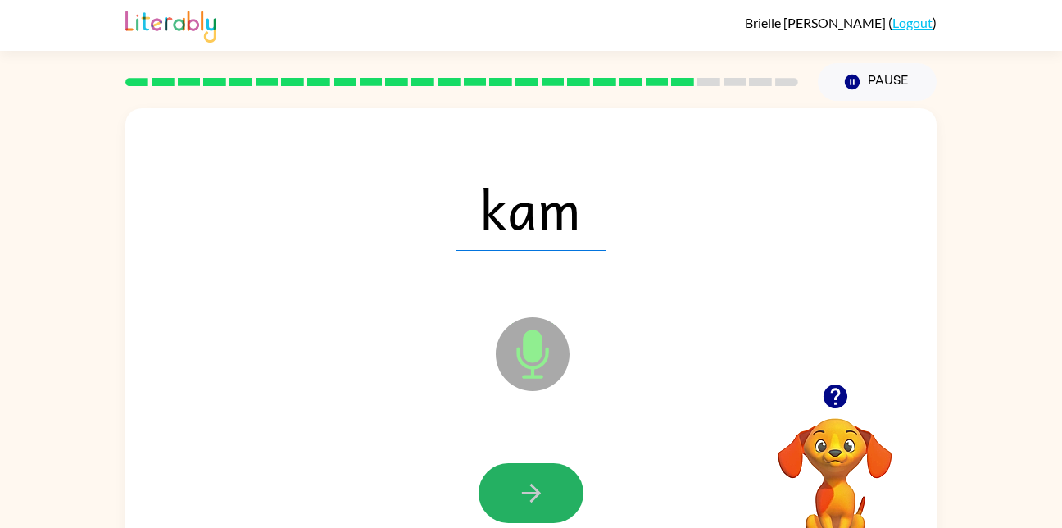
click at [526, 495] on icon "button" at bounding box center [531, 493] width 29 height 29
